Goal: Task Accomplishment & Management: Use online tool/utility

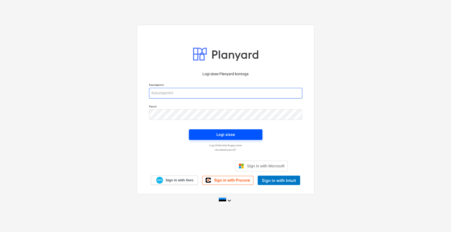
type input "[EMAIL_ADDRESS][DOMAIN_NAME]"
click at [219, 133] on div "Logi sisse" at bounding box center [226, 134] width 19 height 7
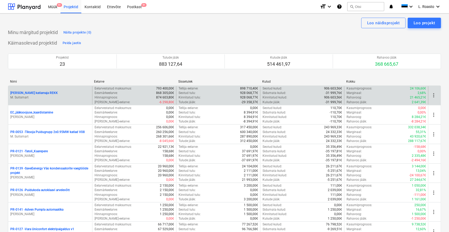
click at [32, 92] on p "Vara vana katlamaja REKK" at bounding box center [34, 93] width 48 height 4
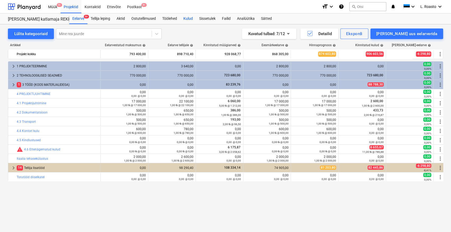
click at [189, 16] on div "Kulud" at bounding box center [188, 18] width 16 height 11
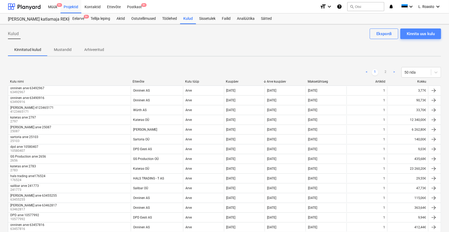
click at [427, 37] on div "Kinnita uus kulu" at bounding box center [421, 33] width 28 height 7
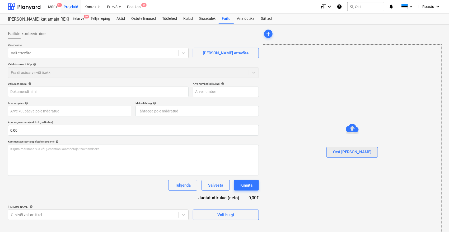
click at [358, 152] on div "Otsi faile" at bounding box center [352, 152] width 38 height 7
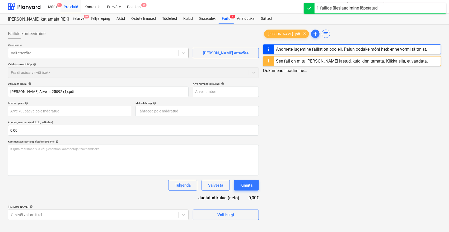
type input "Emileks OÜ Arve nr 25092 (1).pdf"
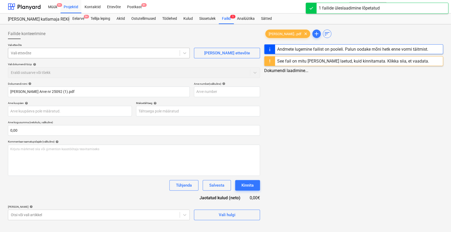
click at [87, 55] on div at bounding box center [94, 52] width 166 height 5
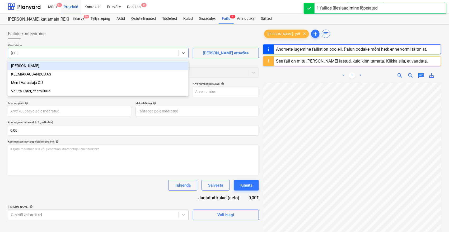
type input "emile"
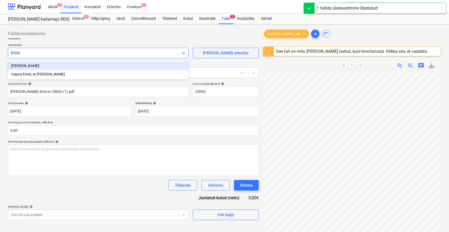
type input "25092"
type input "14 Sep 2025"
type input "28 Sep 2025"
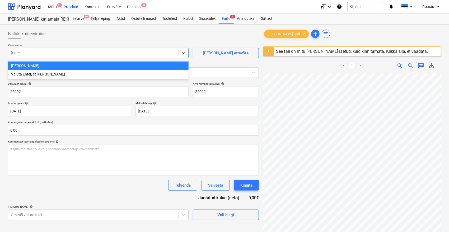
click at [23, 67] on div "Emileks OÜ" at bounding box center [98, 66] width 181 height 8
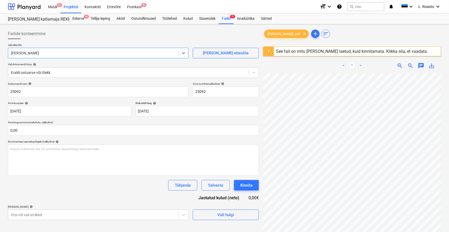
click at [306, 49] on div "See fail on mitu korda üles laetud, kuid kinnitamata. Klikka siia, et vaadata." at bounding box center [352, 51] width 152 height 5
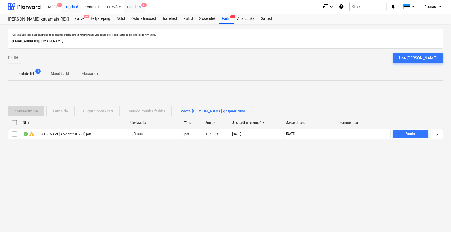
click at [131, 4] on div "Postkast 9+" at bounding box center [134, 6] width 21 height 13
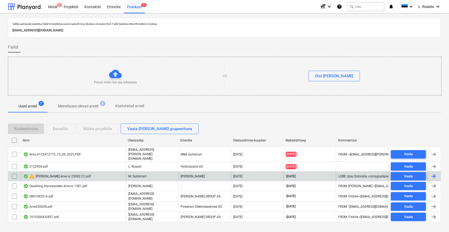
click at [13, 172] on input "checkbox" at bounding box center [14, 176] width 8 height 8
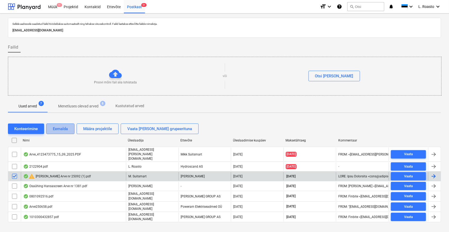
click at [67, 131] on div "Eemalda" at bounding box center [60, 129] width 15 height 7
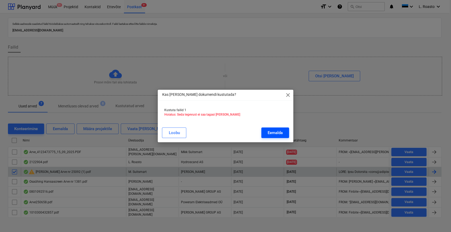
click at [270, 134] on div "Eemalda" at bounding box center [275, 133] width 15 height 7
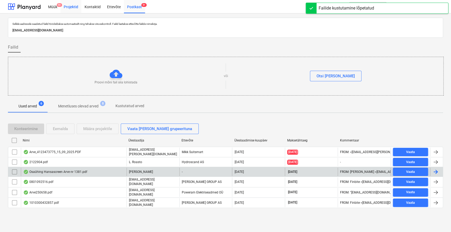
click at [68, 5] on div "Projektid" at bounding box center [71, 6] width 21 height 13
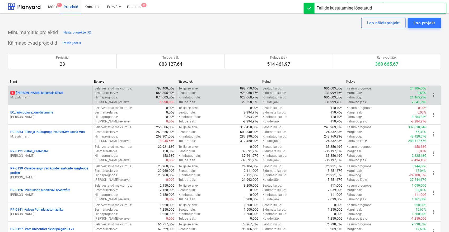
click at [44, 98] on p "M. Suitsmart" at bounding box center [50, 97] width 80 height 4
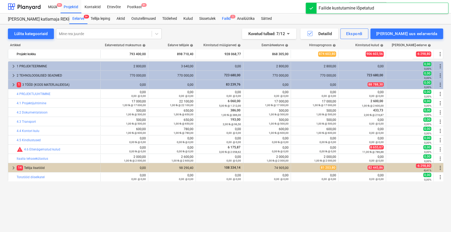
click at [226, 16] on div "Failid 1" at bounding box center [226, 18] width 15 height 11
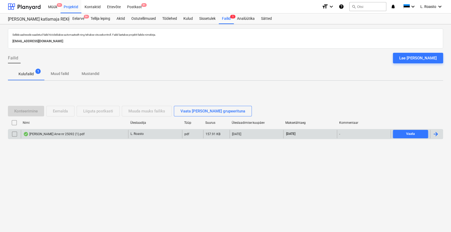
click at [435, 132] on div at bounding box center [436, 134] width 6 height 6
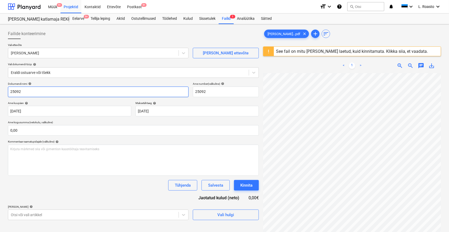
click at [11, 90] on input "25092" at bounding box center [98, 92] width 181 height 11
type input "Emileks arve 25092"
drag, startPoint x: 142, startPoint y: 159, endPoint x: 124, endPoint y: 165, distance: 19.9
click at [124, 165] on div "Kirjuta märkmed siia või @mention kaastöötaja teavitamiseks ﻿" at bounding box center [133, 160] width 251 height 31
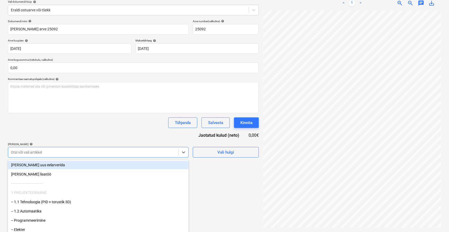
click at [69, 153] on body "Müük 9+ Projektid Kontaktid Ettevõte Postkast 9+ format_size keyboard_arrow_dow…" at bounding box center [224, 53] width 449 height 232
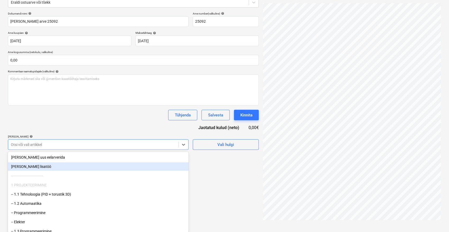
click at [34, 166] on div "Lisa uus lisatöö" at bounding box center [98, 167] width 181 height 8
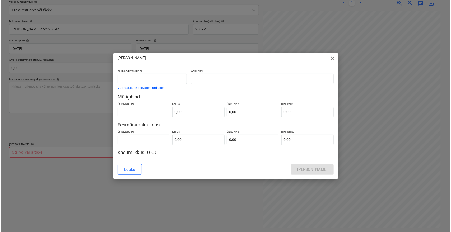
scroll to position [6, 21]
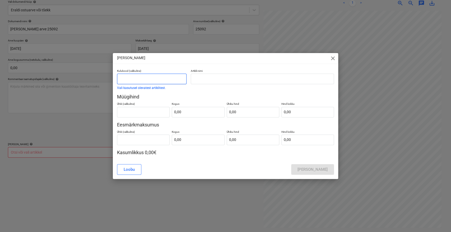
click at [169, 79] on input "text" at bounding box center [152, 79] width 70 height 11
type input "Lisamüük"
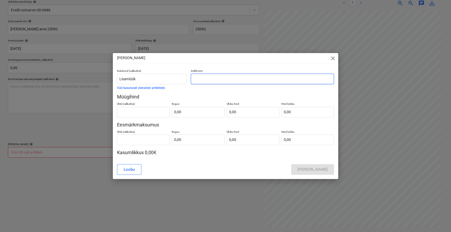
click at [209, 80] on input "text" at bounding box center [262, 79] width 143 height 11
paste input "25092"
type input "Emileks arve 25092"
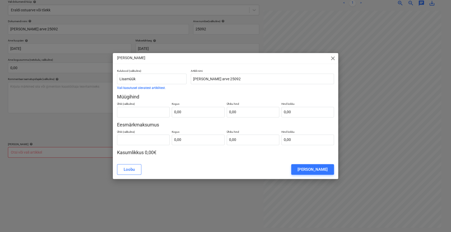
click at [324, 171] on div "Lisa lisatöö" at bounding box center [313, 169] width 30 height 7
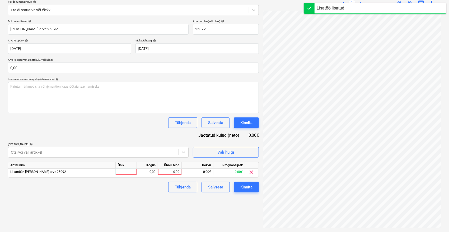
click at [169, 168] on div "Ühiku hind" at bounding box center [170, 165] width 24 height 7
click at [166, 172] on div "0,00" at bounding box center [169, 172] width 19 height 7
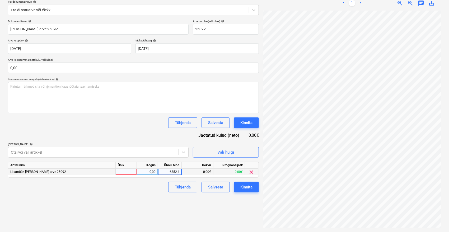
type input "6852,42"
click at [161, 190] on div "Tühjenda Salvesta Kinnita" at bounding box center [133, 187] width 251 height 11
click at [250, 188] on div "Kinnita" at bounding box center [247, 187] width 12 height 7
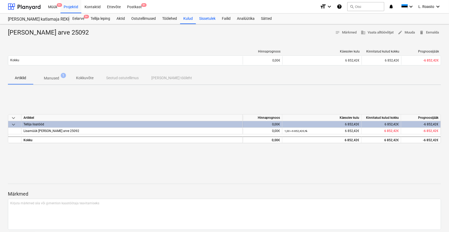
click at [211, 21] on div "Sissetulek" at bounding box center [207, 18] width 23 height 11
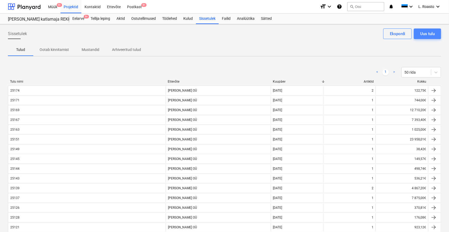
click at [433, 31] on div "Uus tulu" at bounding box center [428, 33] width 15 height 7
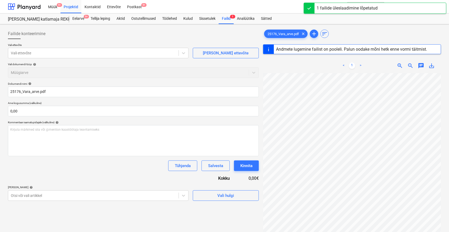
type input "25176"
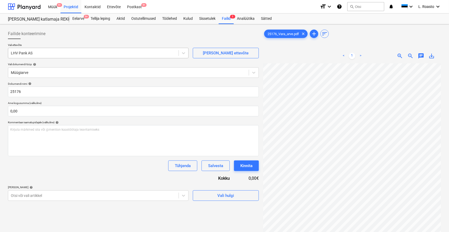
click at [57, 53] on div at bounding box center [93, 52] width 165 height 5
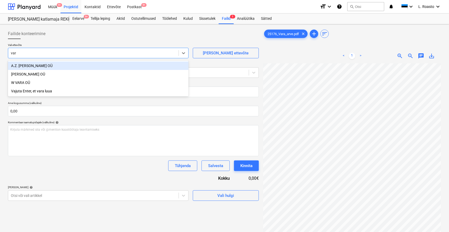
type input "vara"
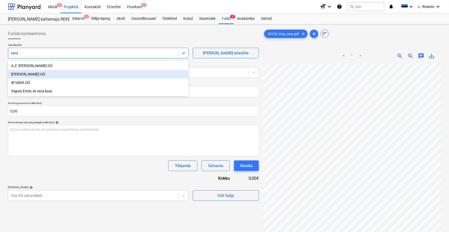
click at [38, 72] on div "Vara Saeveski OÜ" at bounding box center [98, 74] width 181 height 8
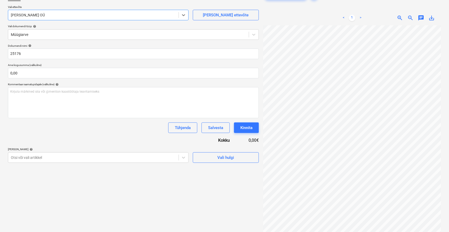
scroll to position [53, 0]
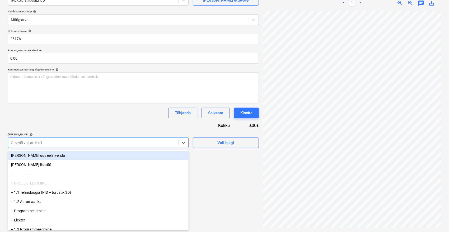
click at [66, 139] on div "Otsi või vali artikkel" at bounding box center [98, 143] width 181 height 11
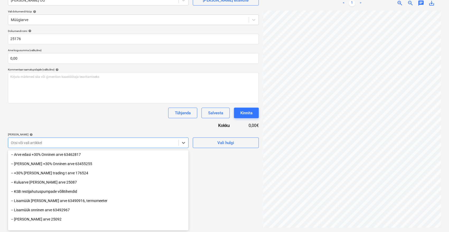
scroll to position [513, 0]
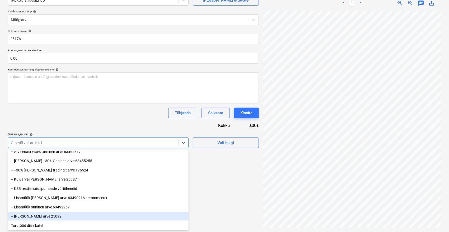
click at [67, 217] on div "-- Lisamüük Emileks arve 25092" at bounding box center [98, 217] width 181 height 8
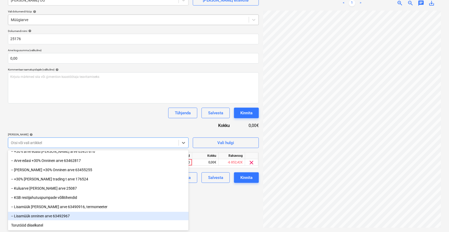
scroll to position [503, 0]
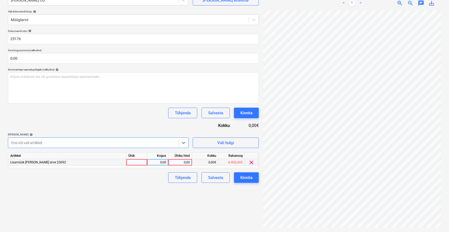
click at [178, 163] on div "0,00" at bounding box center [180, 162] width 19 height 7
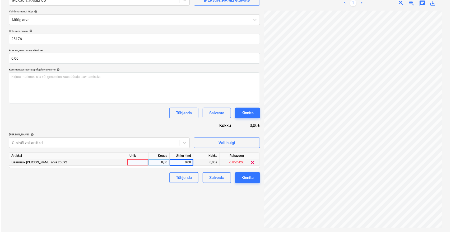
scroll to position [9, 21]
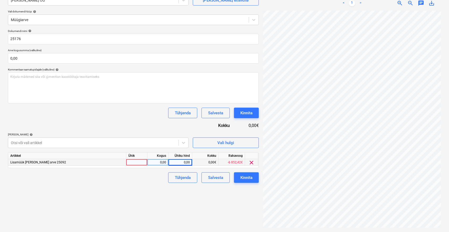
click at [178, 158] on div "Ühiku hind" at bounding box center [181, 156] width 24 height 7
click at [180, 164] on div "0,00" at bounding box center [180, 162] width 19 height 7
type input "8193,71"
click at [214, 211] on div "Failide konteerimine Vali ettevõte Vara Saeveski OÜ Lisa uus ettevõte Vali doku…" at bounding box center [133, 102] width 255 height 257
click at [254, 179] on button "Kinnita" at bounding box center [246, 178] width 25 height 11
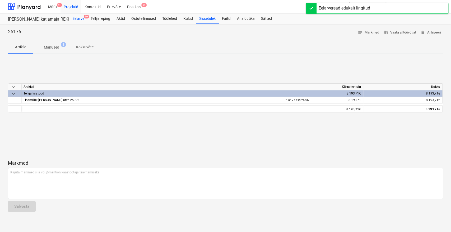
click at [81, 17] on div "Eelarve 9+" at bounding box center [78, 18] width 18 height 11
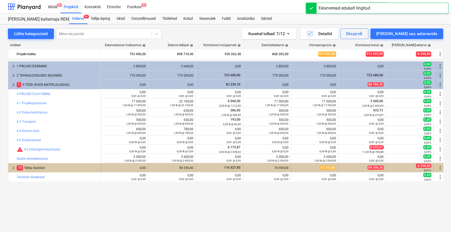
click at [48, 166] on div "15 Tellija lisatööd" at bounding box center [58, 168] width 82 height 8
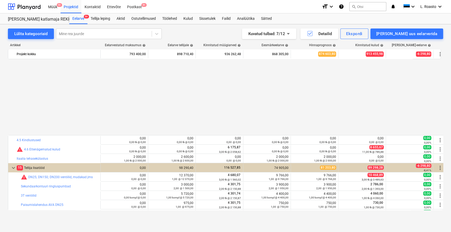
scroll to position [267, 0]
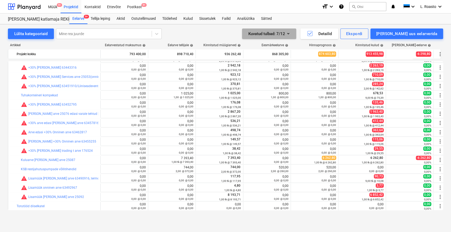
click at [296, 30] on button "Kuvatud tulbad : 7/12" at bounding box center [269, 34] width 54 height 11
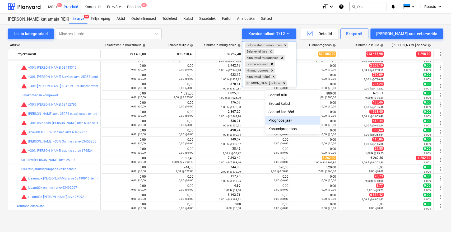
click at [294, 122] on div "Prognoosijääk" at bounding box center [292, 120] width 54 height 8
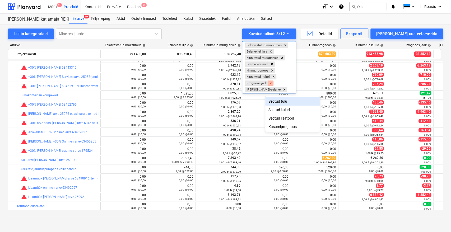
click at [272, 83] on icon "Remove Prognoosijääk" at bounding box center [271, 83] width 2 height 2
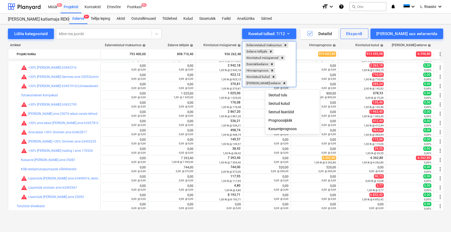
click at [294, 131] on div "Kasumiprognoos" at bounding box center [292, 129] width 54 height 8
drag, startPoint x: 398, startPoint y: 99, endPoint x: 449, endPoint y: 104, distance: 52.0
click at [451, 104] on div at bounding box center [225, 116] width 451 height 232
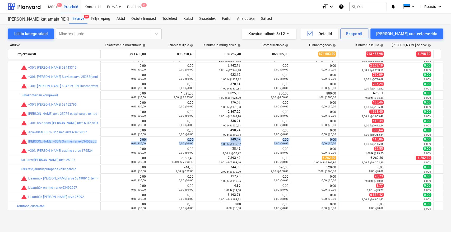
scroll to position [267, 53]
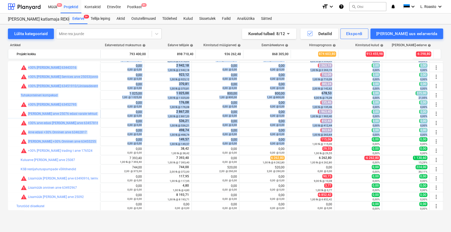
drag, startPoint x: 341, startPoint y: 138, endPoint x: 451, endPoint y: 129, distance: 110.3
click at [451, 129] on div "Lülita kategooriaid Mine rea juurde Kuvatud tulbad : 8/12 Detailid Ekspordi Lis…" at bounding box center [225, 122] width 451 height 197
click at [292, 35] on icon "button" at bounding box center [288, 33] width 6 height 6
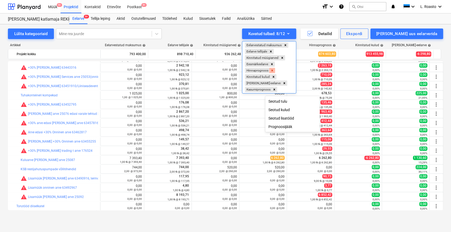
click at [273, 70] on icon "Remove Hinnaprognoos" at bounding box center [272, 71] width 2 height 2
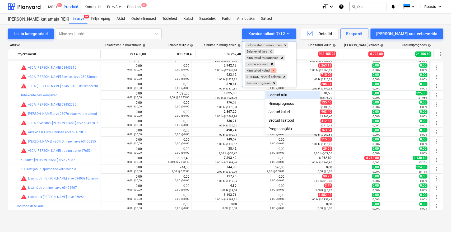
scroll to position [267, 6]
click at [286, 76] on icon "Remove Vahe-eelarve" at bounding box center [285, 77] width 2 height 2
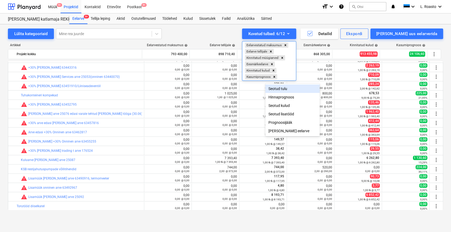
scroll to position [267, 0]
click at [297, 15] on div at bounding box center [225, 116] width 451 height 232
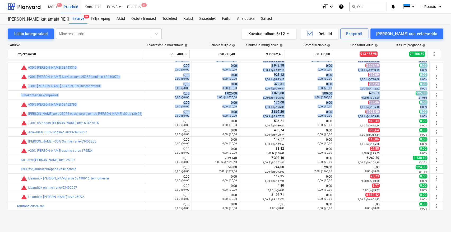
drag, startPoint x: 429, startPoint y: 115, endPoint x: 5, endPoint y: 86, distance: 424.5
click at [5, 86] on div "Lülita kategooriaid Mine rea juurde Kuvatud tulbad : 6/12 Detailid Ekspordi Lis…" at bounding box center [225, 122] width 451 height 197
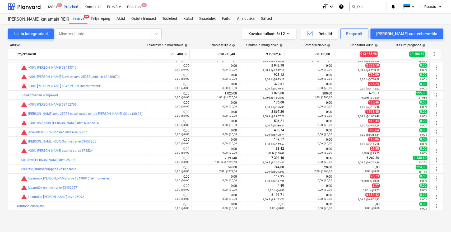
click at [209, 32] on div "Lülita kategooriaid Mine rea juurde Kuvatud tulbad : 6/12 Detailid Ekspordi Lis…" at bounding box center [225, 34] width 435 height 11
